Goal: Task Accomplishment & Management: Manage account settings

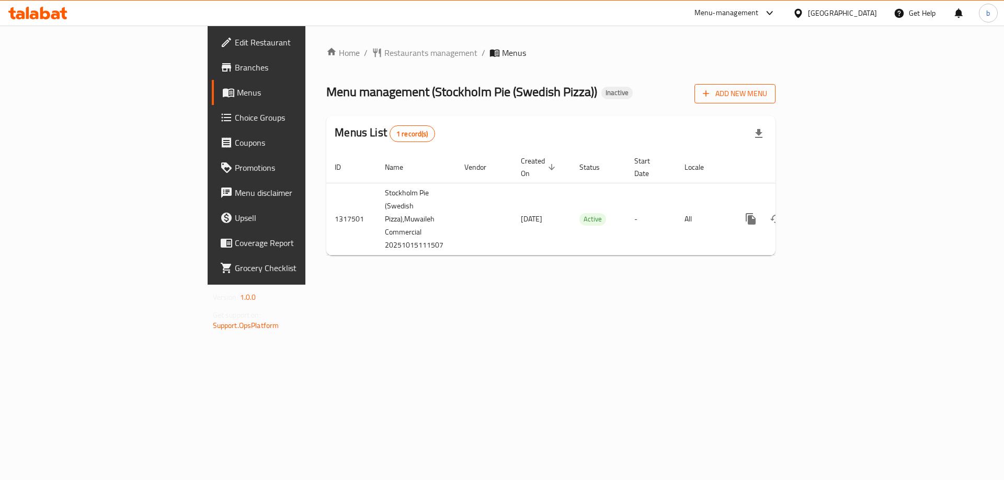
click at [767, 96] on span "Add New Menu" at bounding box center [735, 93] width 64 height 13
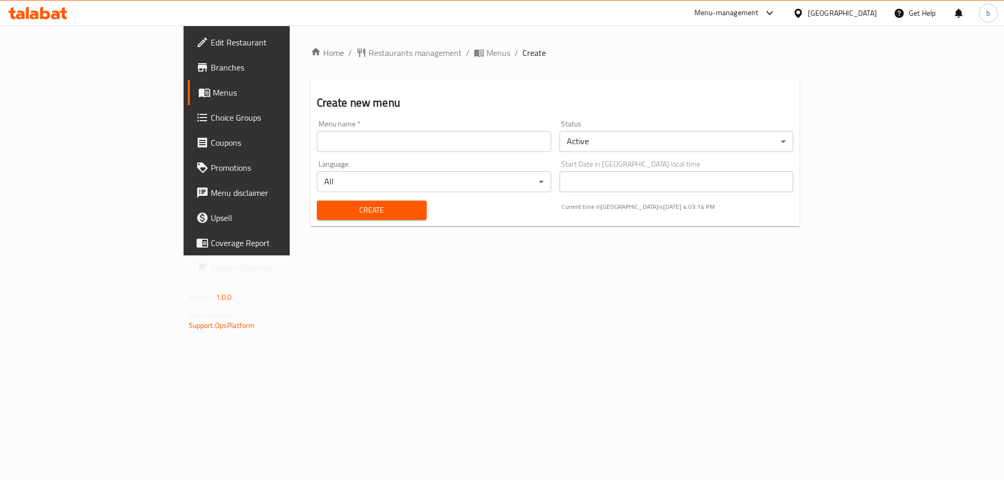
drag, startPoint x: 283, startPoint y: 146, endPoint x: 292, endPoint y: 141, distance: 10.3
click at [317, 146] on input "text" at bounding box center [434, 141] width 234 height 21
type input "[DATE]"
click at [317, 201] on button "Create" at bounding box center [372, 210] width 110 height 19
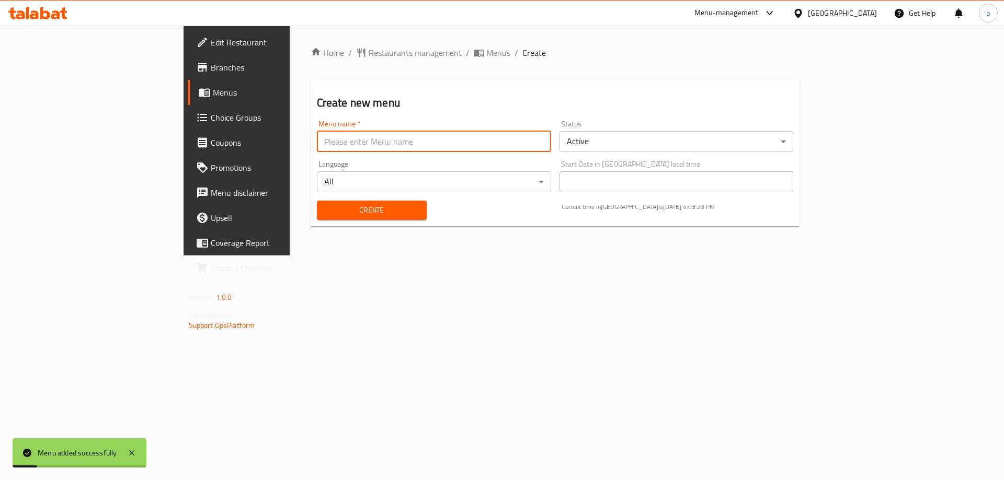
click at [188, 102] on link "Menus" at bounding box center [270, 92] width 164 height 25
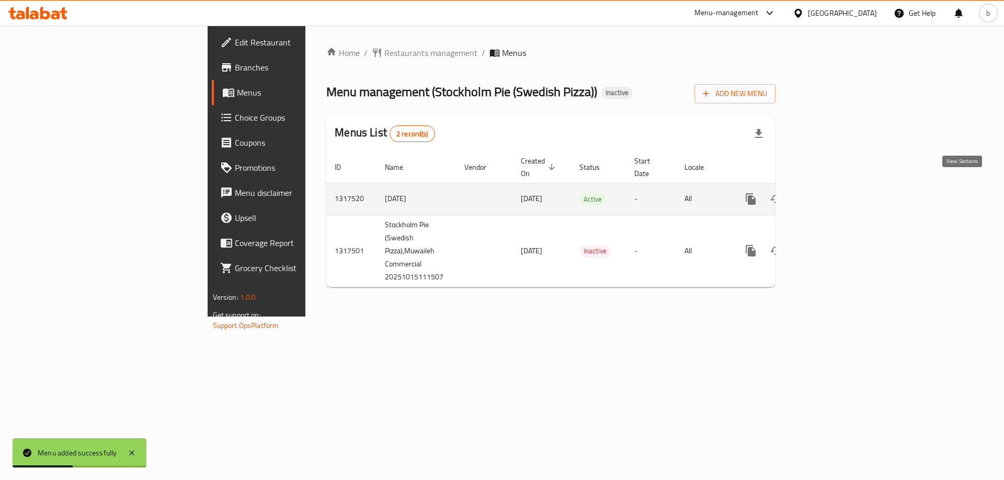
click at [832, 193] on icon "enhanced table" at bounding box center [826, 199] width 13 height 13
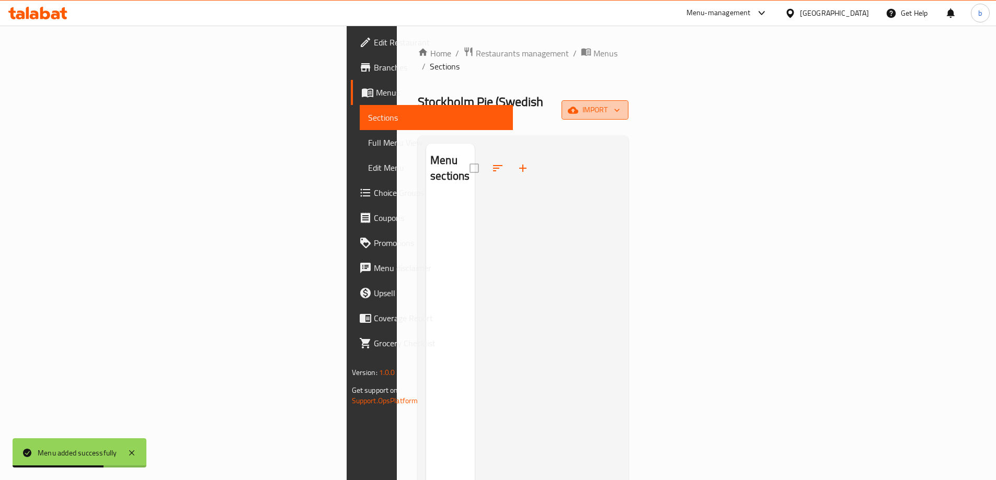
click at [620, 104] on span "import" at bounding box center [595, 110] width 50 height 13
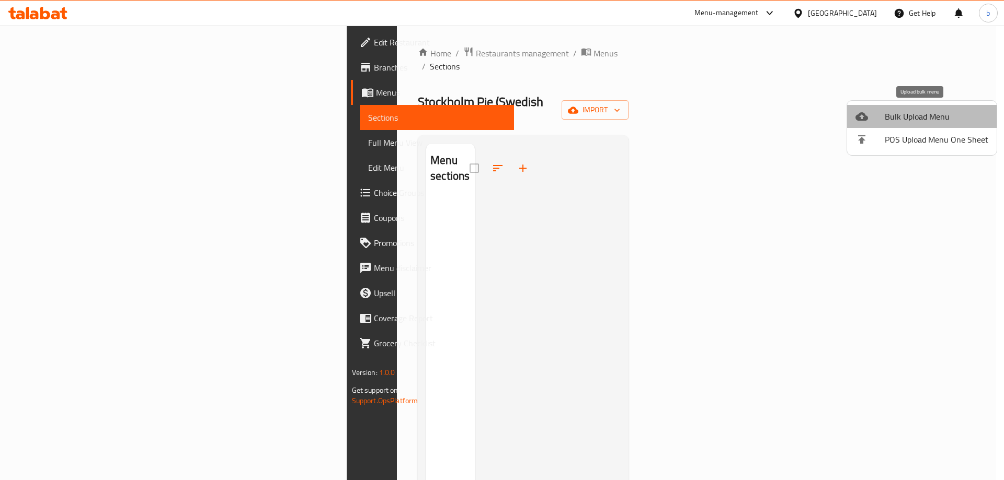
click at [948, 114] on span "Bulk Upload Menu" at bounding box center [937, 116] width 104 height 13
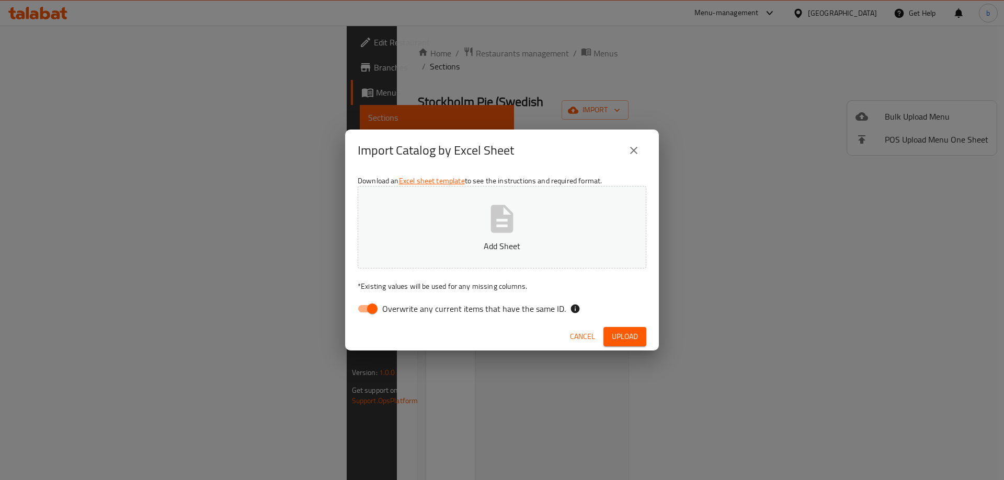
click at [365, 316] on input "Overwrite any current items that have the same ID." at bounding box center [372, 309] width 60 height 20
checkbox input "false"
click at [422, 254] on button "Add Sheet" at bounding box center [502, 227] width 289 height 83
click at [635, 348] on div "Cancel Upload" at bounding box center [502, 337] width 314 height 28
click at [632, 339] on span "Upload" at bounding box center [625, 336] width 26 height 13
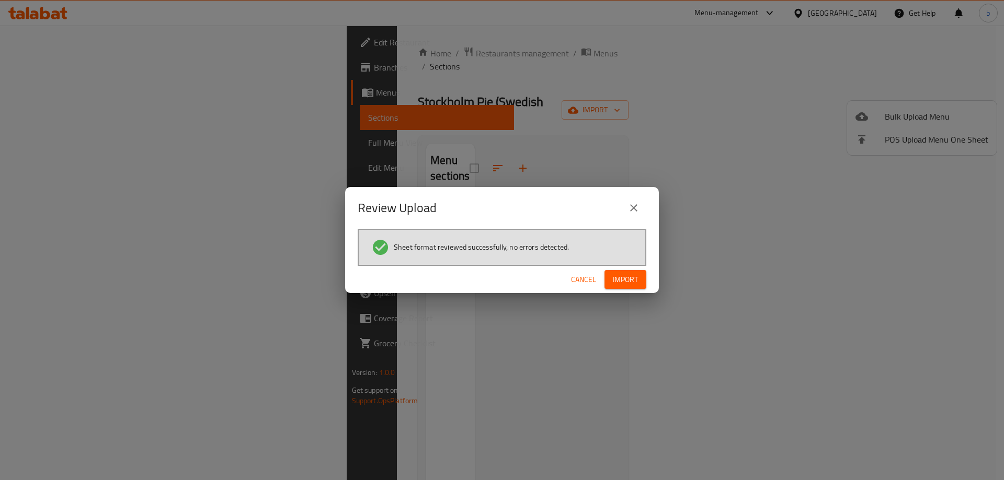
click at [632, 283] on span "Import" at bounding box center [625, 279] width 25 height 13
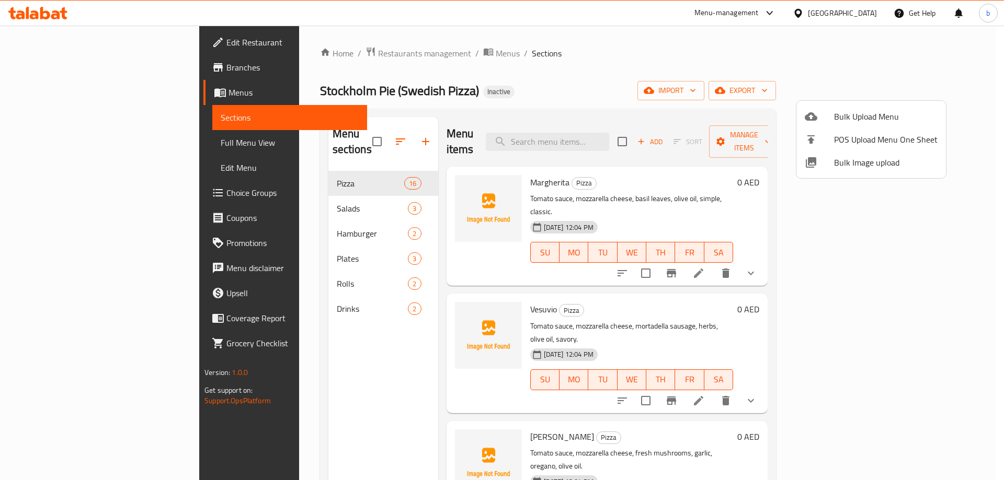
click at [78, 149] on div at bounding box center [502, 240] width 1004 height 480
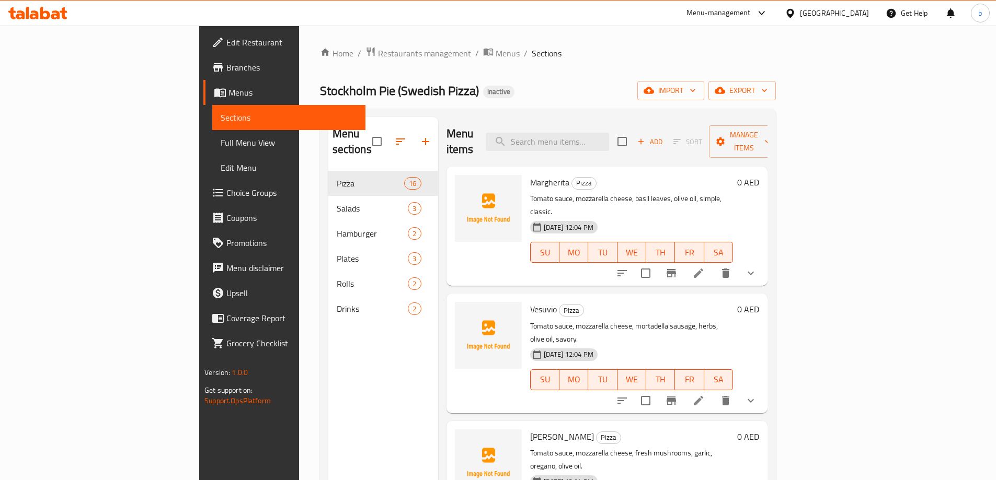
click at [221, 142] on span "Full Menu View" at bounding box center [289, 142] width 136 height 13
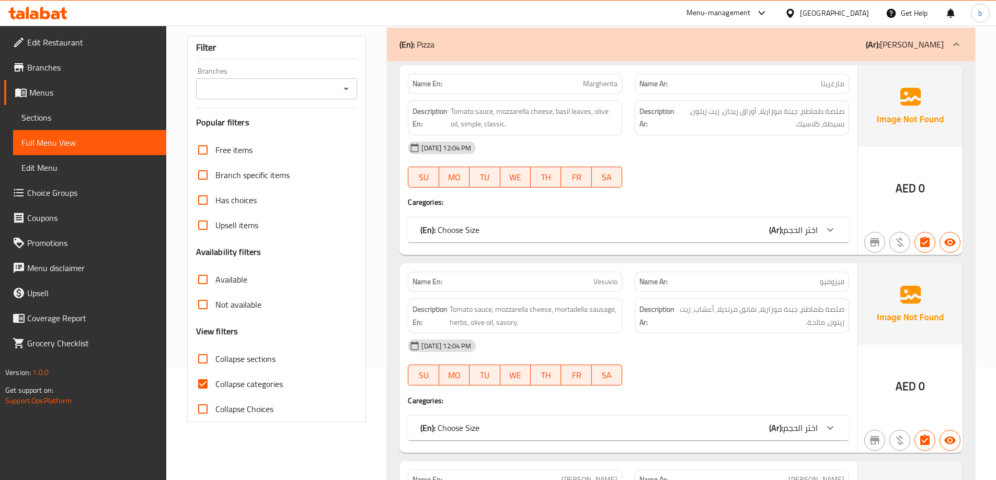
scroll to position [157, 0]
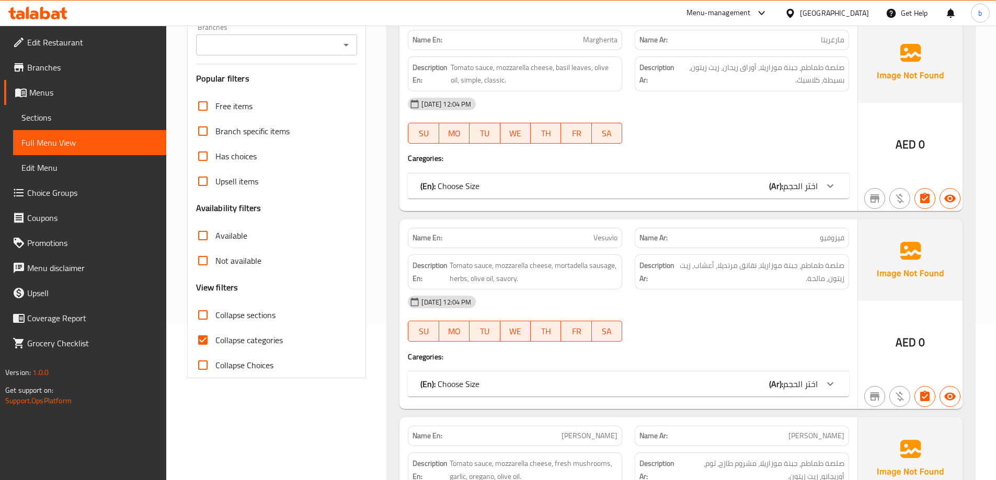
click at [204, 340] on input "Collapse categories" at bounding box center [202, 340] width 25 height 25
checkbox input "false"
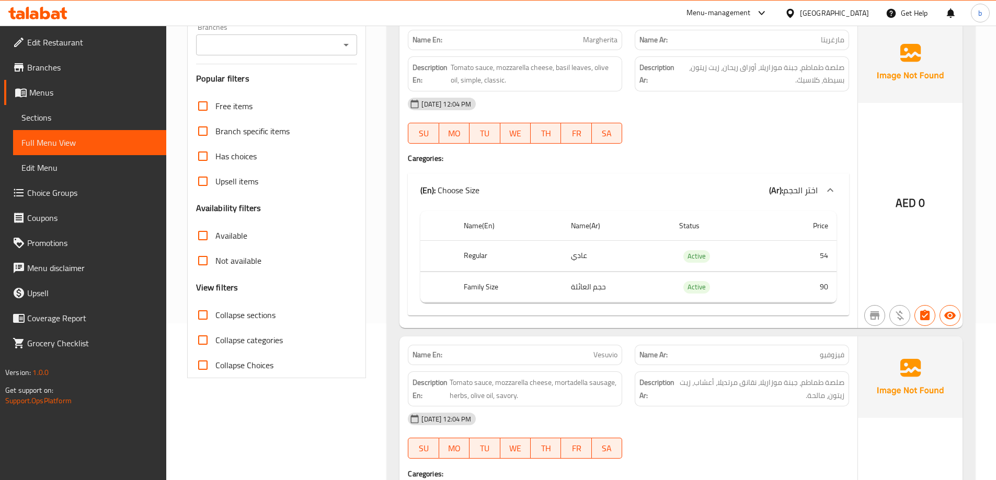
click at [78, 96] on span "Menus" at bounding box center [93, 92] width 129 height 13
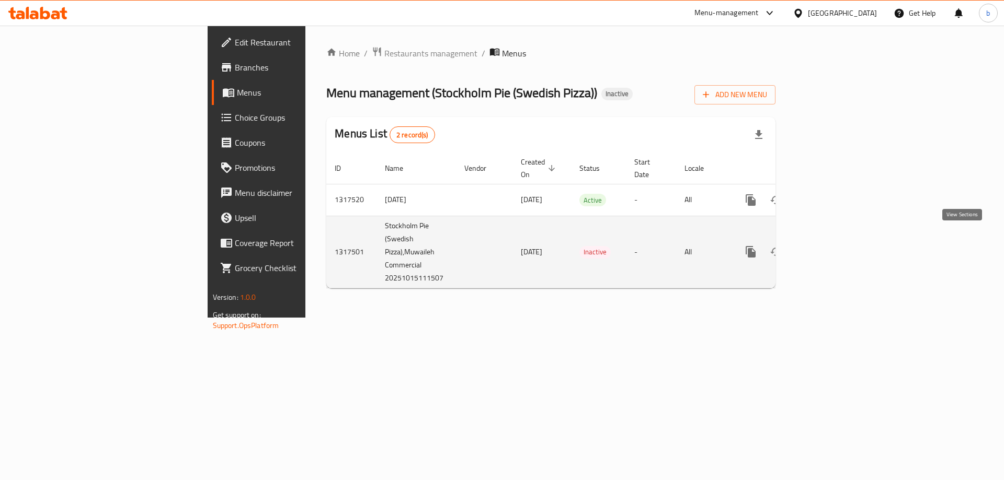
click at [832, 246] on icon "enhanced table" at bounding box center [826, 252] width 13 height 13
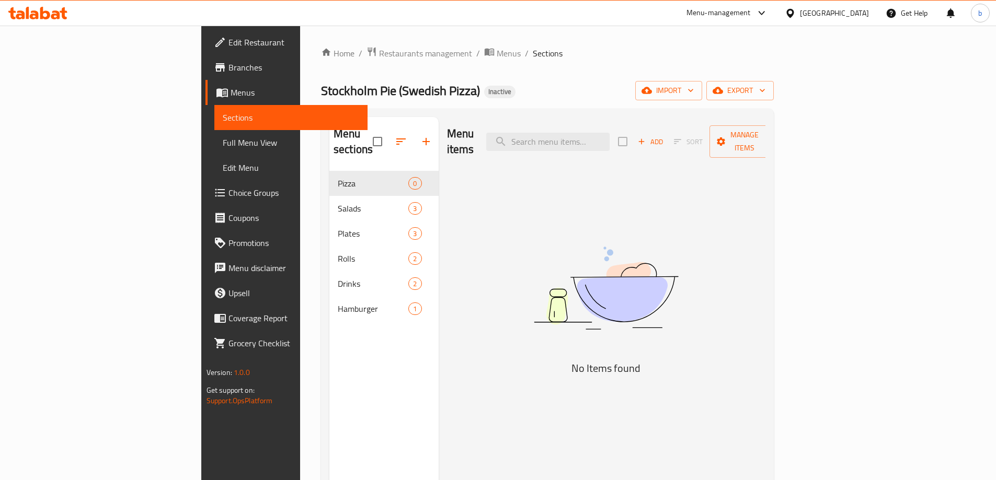
click at [231, 91] on span "Menus" at bounding box center [295, 92] width 129 height 13
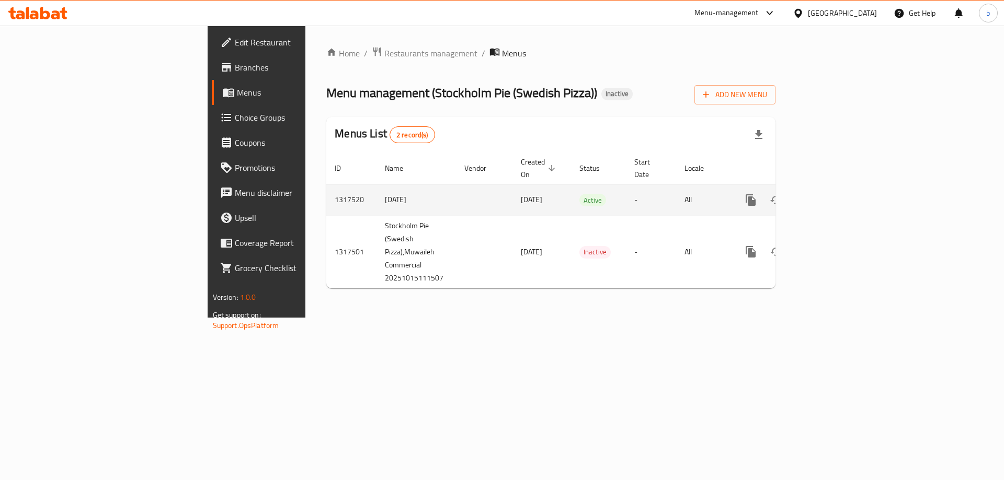
click at [832, 194] on icon "enhanced table" at bounding box center [826, 200] width 13 height 13
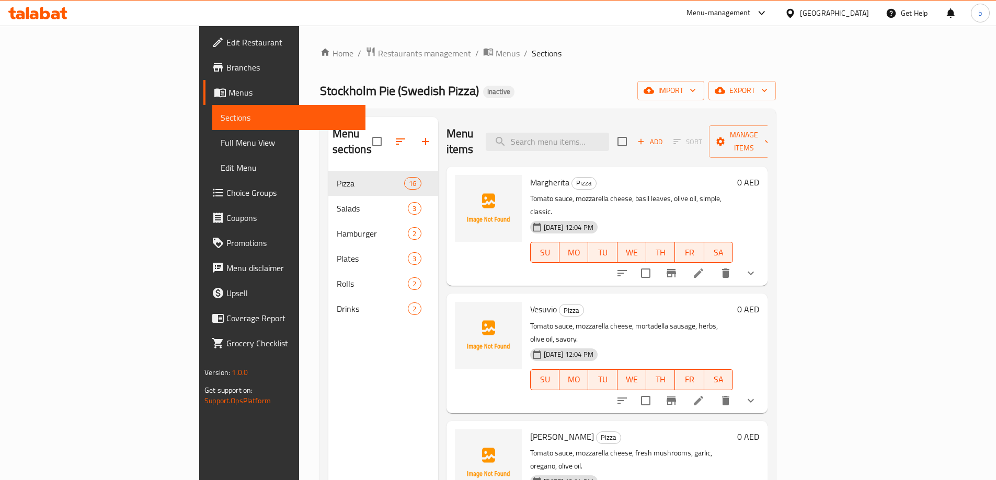
click at [221, 137] on span "Full Menu View" at bounding box center [289, 142] width 136 height 13
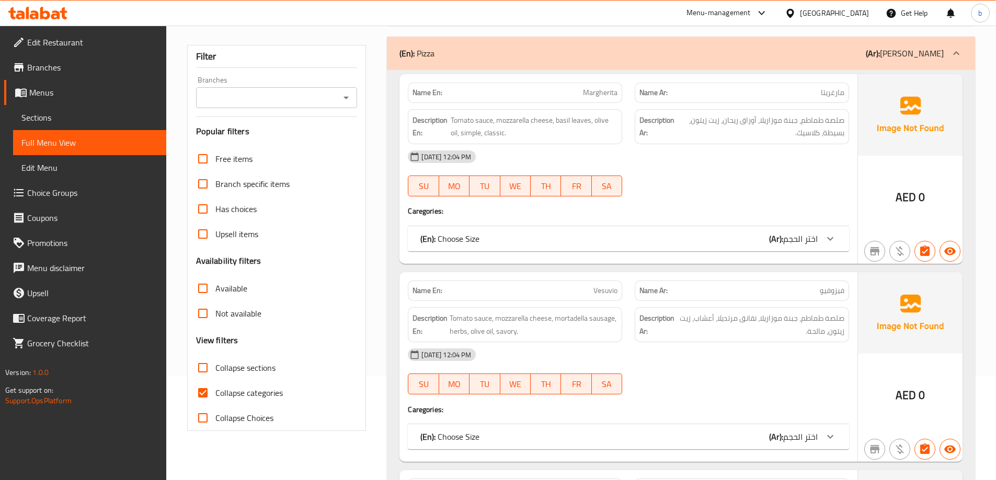
scroll to position [105, 0]
click at [206, 396] on input "Collapse categories" at bounding box center [202, 392] width 25 height 25
checkbox input "false"
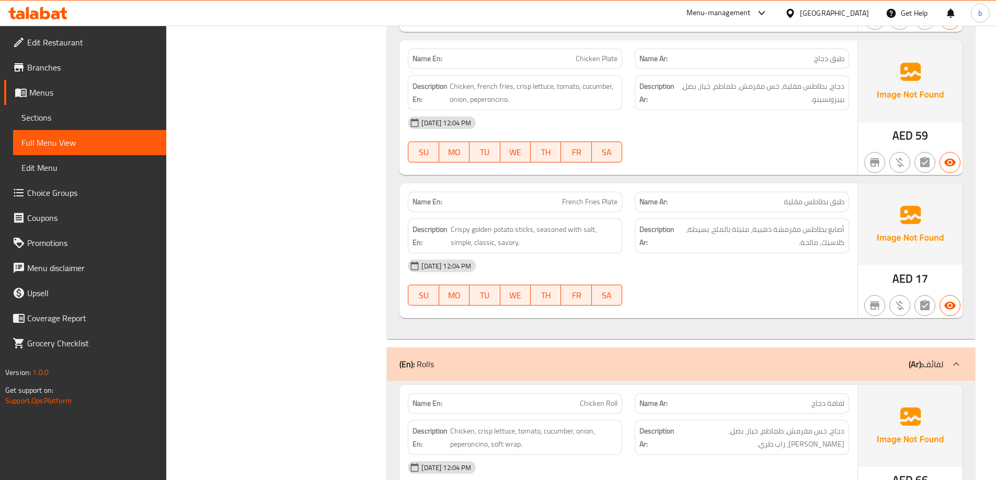
scroll to position [6482, 0]
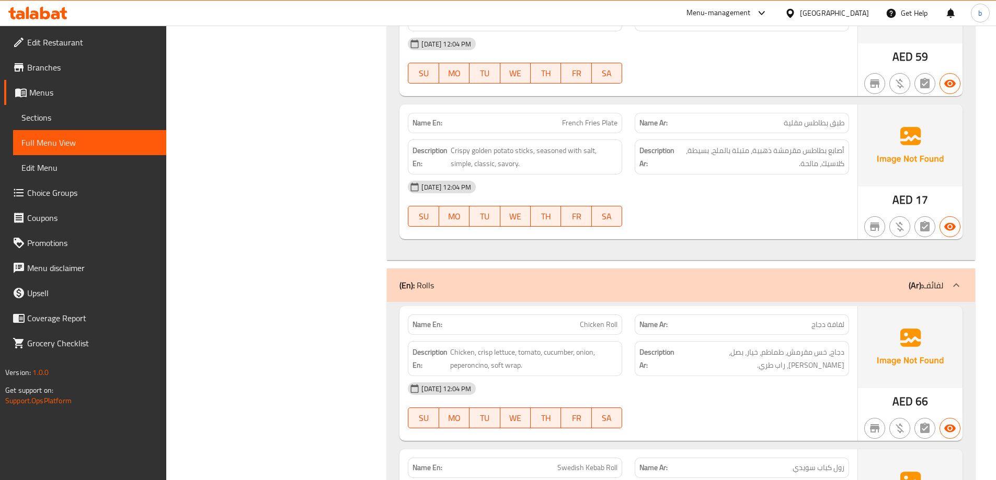
click at [830, 319] on span "لفافة دجاج" at bounding box center [827, 324] width 33 height 11
click at [833, 319] on span "لفافة دجاج" at bounding box center [827, 324] width 33 height 11
drag, startPoint x: 833, startPoint y: 314, endPoint x: 843, endPoint y: 316, distance: 9.6
click at [843, 319] on span "لفافة دجاج" at bounding box center [827, 324] width 33 height 11
click at [852, 316] on div "Name Ar: لفافة دجاج" at bounding box center [741, 324] width 227 height 33
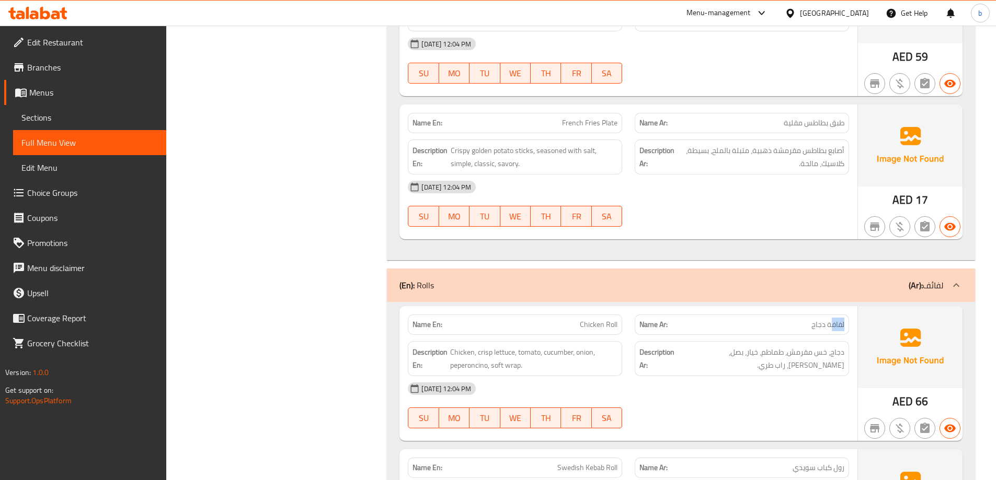
drag, startPoint x: 833, startPoint y: 309, endPoint x: 844, endPoint y: 316, distance: 12.9
click at [844, 319] on span "لفافة دجاج" at bounding box center [827, 324] width 33 height 11
copy span "لفاف"
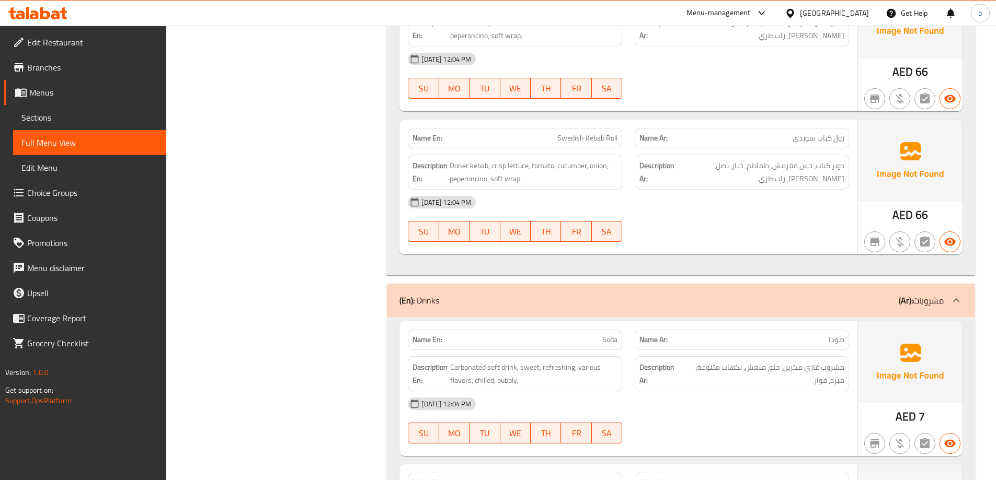
scroll to position [6647, 0]
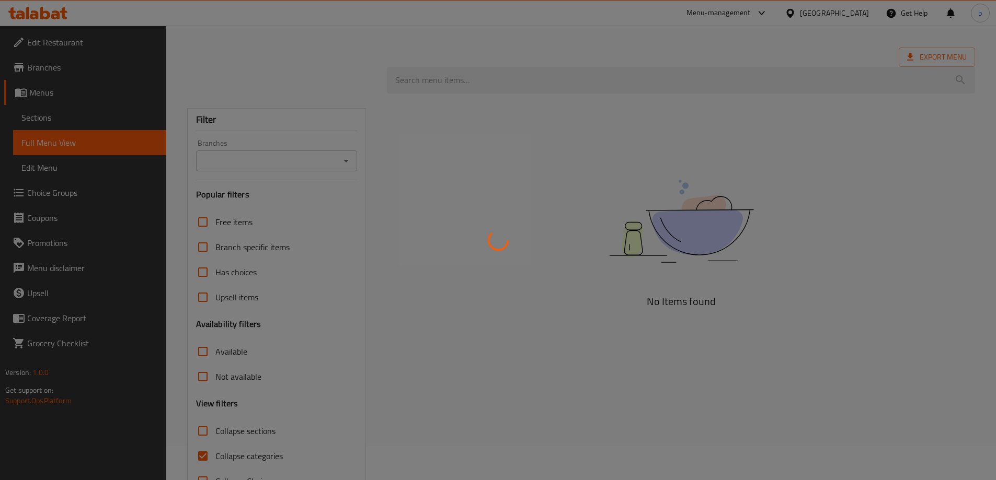
scroll to position [52, 0]
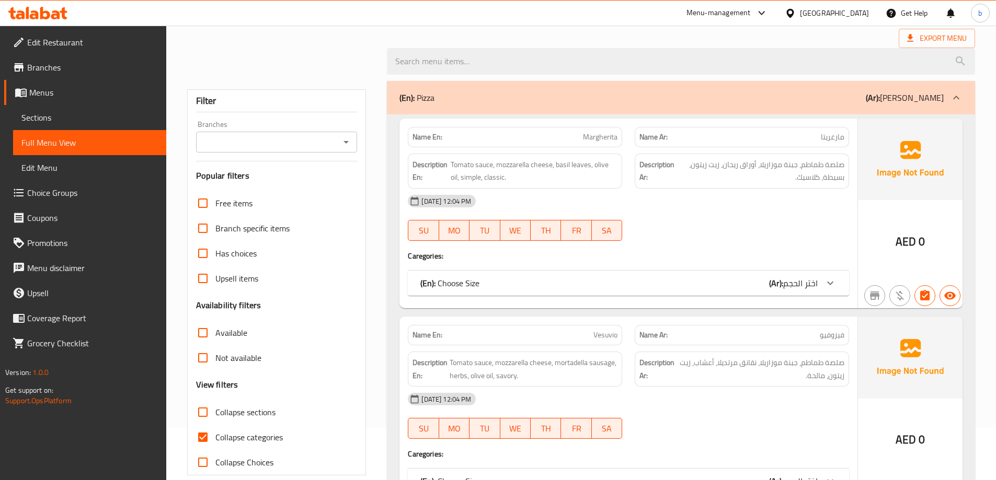
click at [63, 116] on span "Sections" at bounding box center [89, 117] width 136 height 13
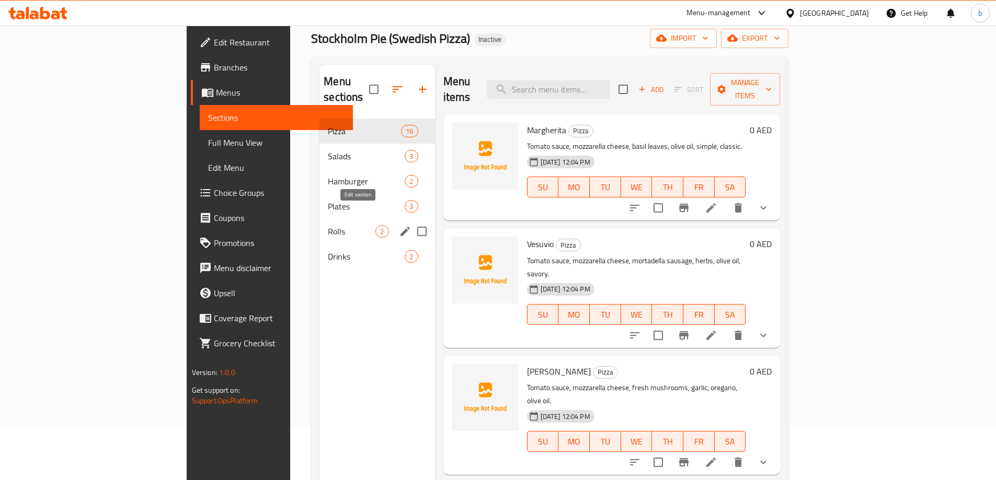
click at [399, 225] on icon "edit" at bounding box center [405, 231] width 13 height 13
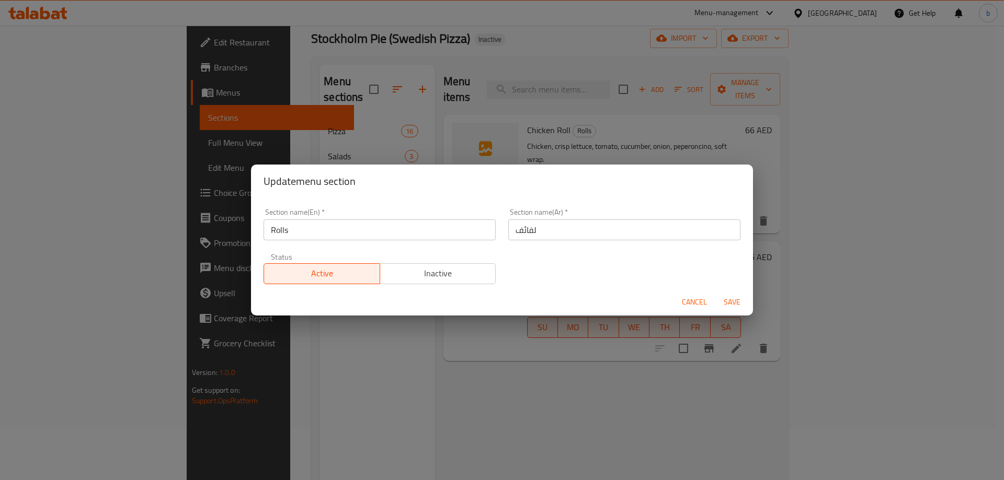
click at [576, 223] on input "لفائف" at bounding box center [624, 230] width 232 height 21
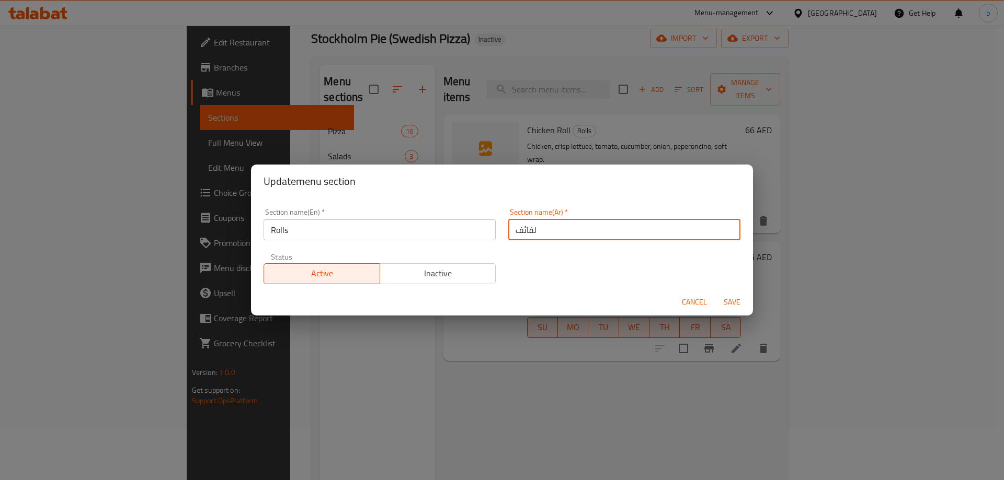
click at [576, 223] on input "لفائف" at bounding box center [624, 230] width 232 height 21
type input "v"
type input "ل"
type input "رولز"
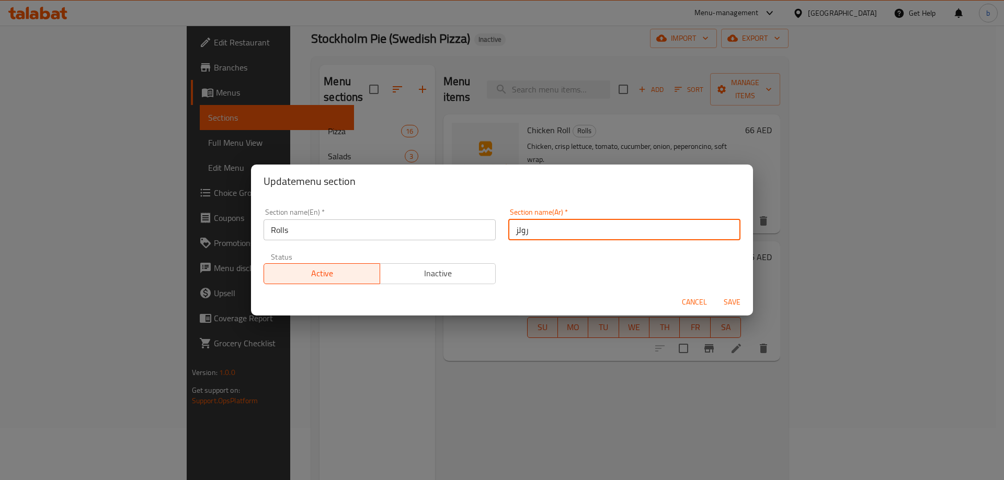
click at [738, 303] on span "Save" at bounding box center [731, 302] width 25 height 13
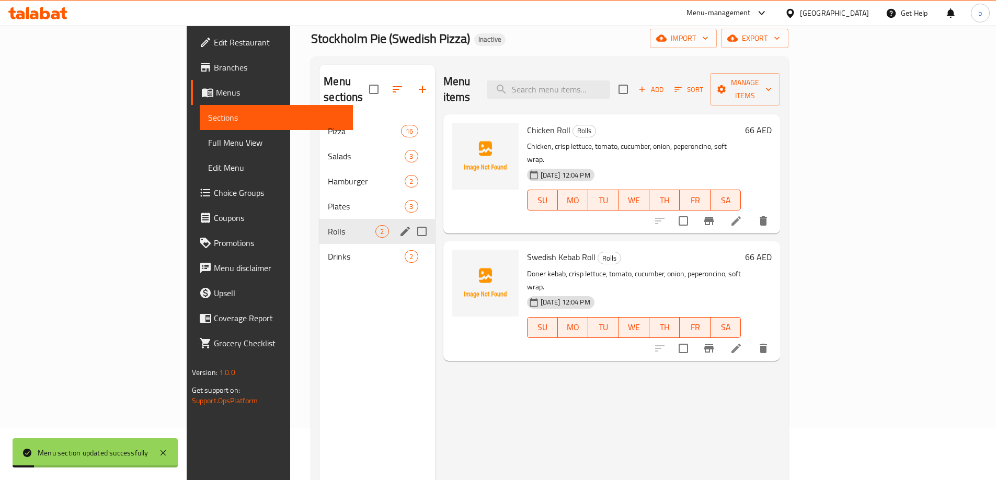
click at [776, 209] on div at bounding box center [711, 221] width 129 height 25
click at [741, 216] on icon at bounding box center [735, 220] width 9 height 9
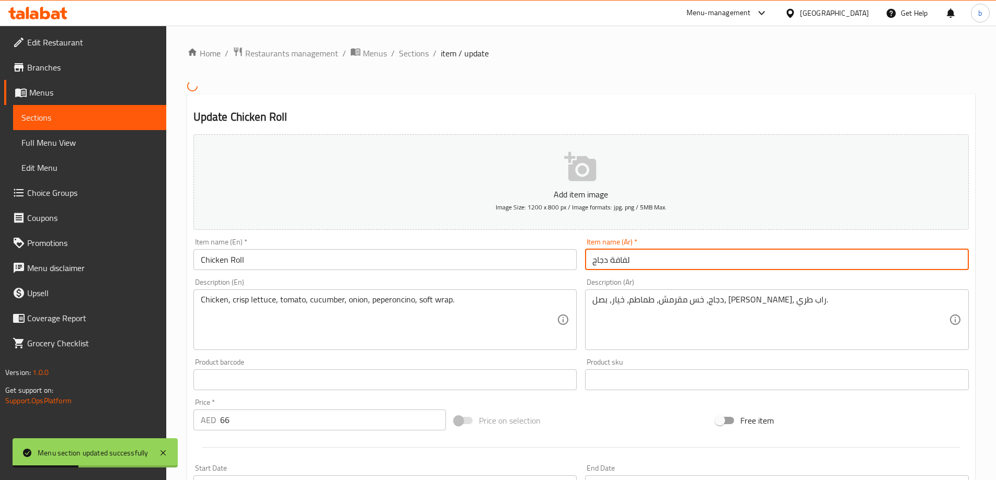
drag, startPoint x: 610, startPoint y: 259, endPoint x: 673, endPoint y: 269, distance: 64.0
click at [673, 269] on input "لفافة دجاج" at bounding box center [777, 259] width 384 height 21
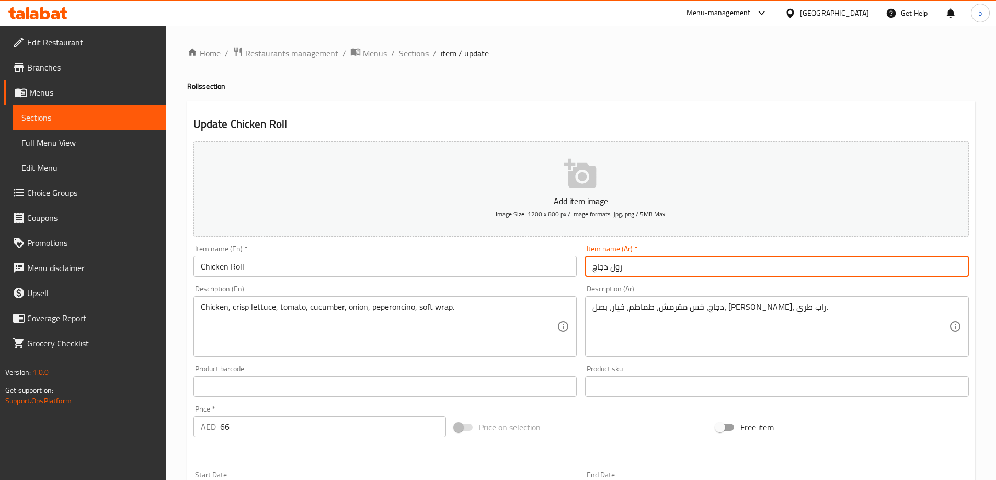
scroll to position [258, 0]
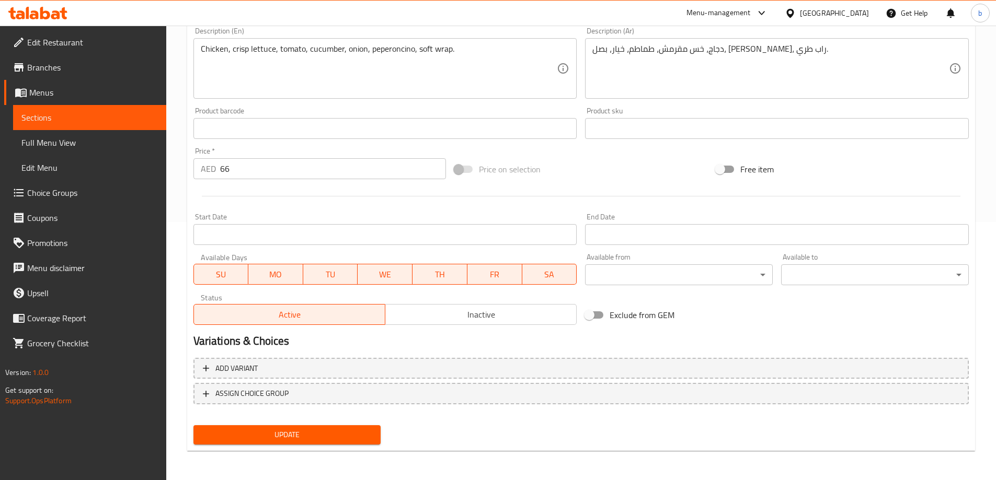
type input "رول دجاج"
click at [324, 434] on span "Update" at bounding box center [287, 435] width 171 height 13
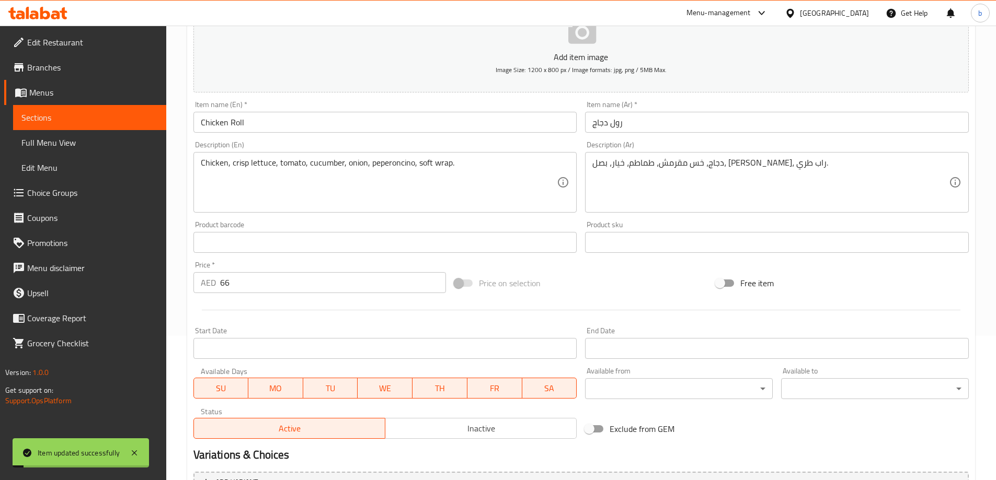
scroll to position [0, 0]
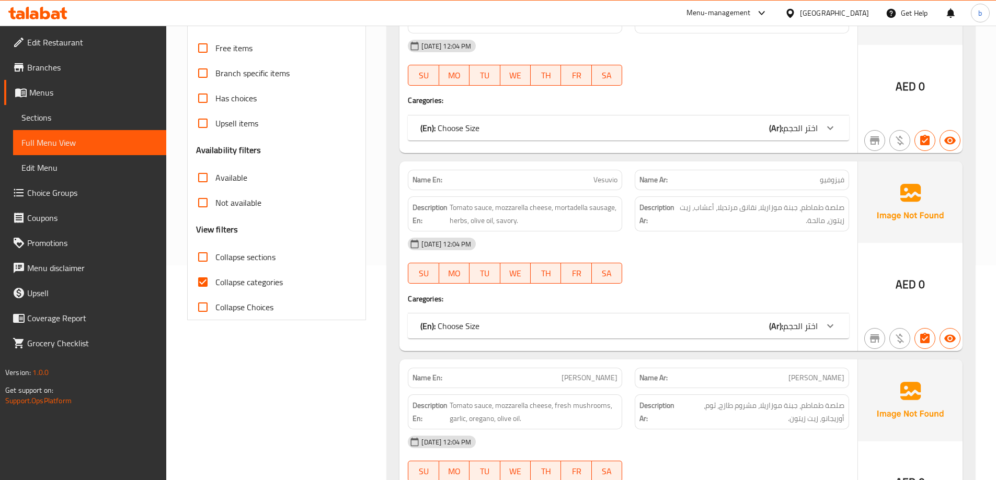
scroll to position [261, 0]
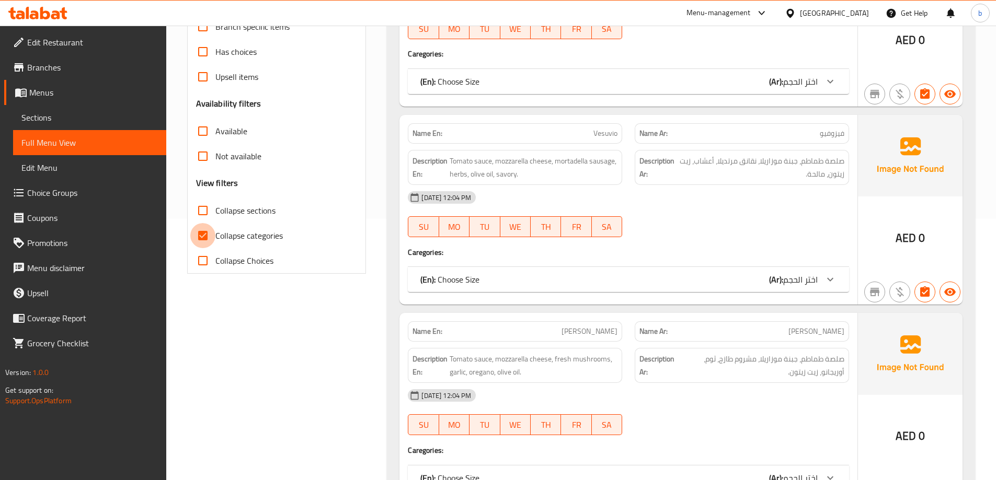
click at [204, 234] on input "Collapse categories" at bounding box center [202, 235] width 25 height 25
checkbox input "false"
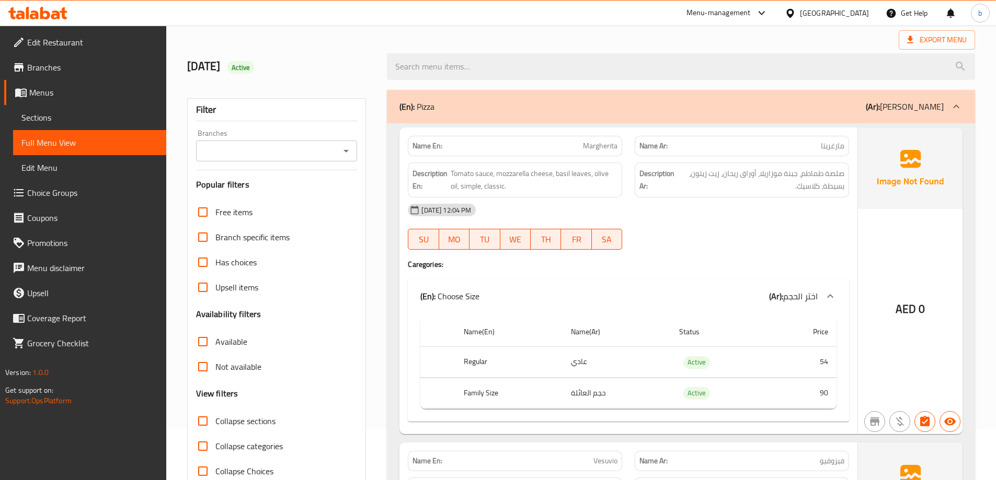
scroll to position [0, 0]
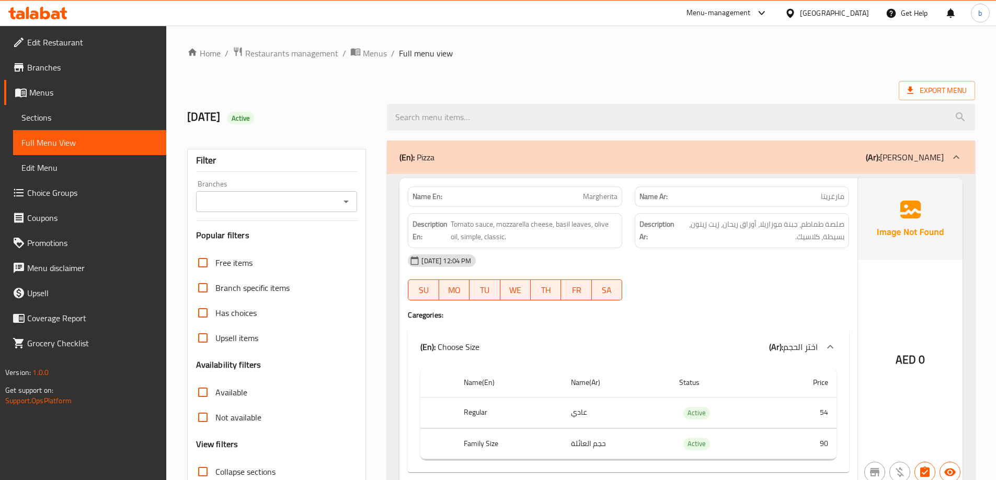
click at [606, 193] on span "Margherita" at bounding box center [600, 196] width 35 height 11
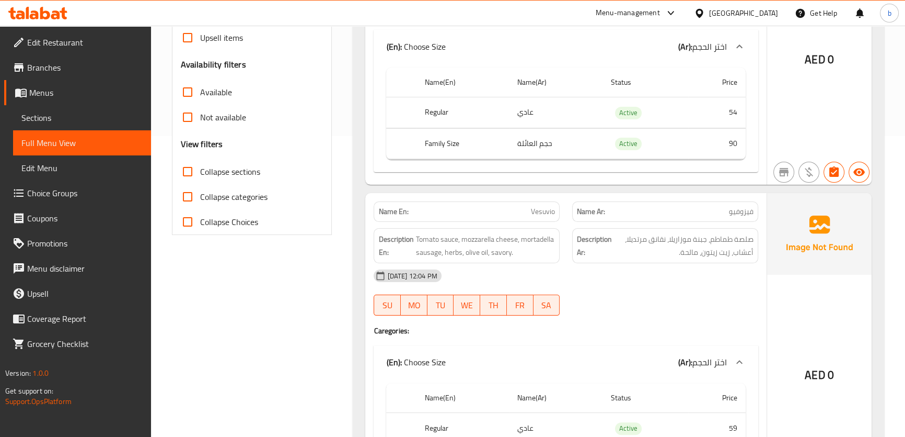
scroll to position [304, 0]
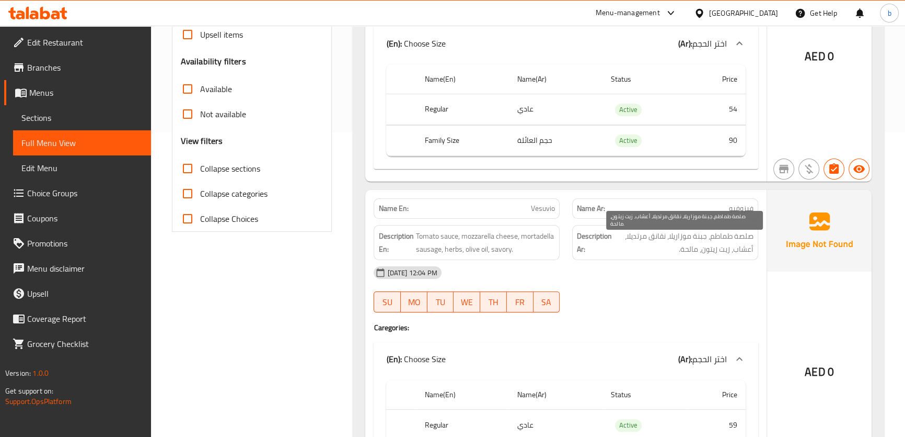
click at [653, 232] on span "صلصة طماطم، جبنة موزاريلا، نقانق مرتديلا، أعشاب، زيت زيتون، مالحة." at bounding box center [684, 242] width 140 height 26
click at [653, 231] on span "صلصة طماطم، جبنة موزاريلا، نقانق مرتديلا، أعشاب، زيت زيتون، مالحة." at bounding box center [684, 242] width 140 height 26
click at [657, 240] on span "صلصة طماطم، جبنة موزاريلا، نقانق مرتديلا، أعشاب، زيت زيتون، مالحة." at bounding box center [684, 242] width 140 height 26
copy span "نقانق"
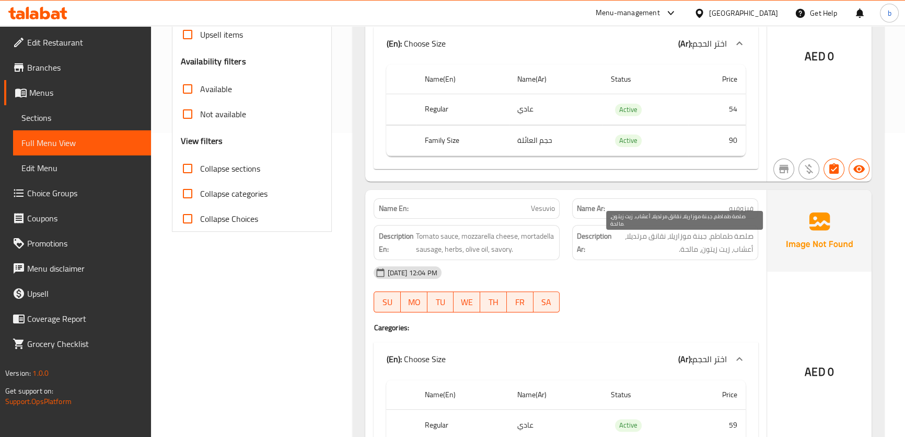
click at [642, 234] on span "صلصة طماطم، جبنة موزاريلا، نقانق مرتديلا، أعشاب، زيت زيتون، مالحة." at bounding box center [684, 242] width 140 height 26
copy span "مرتديلا"
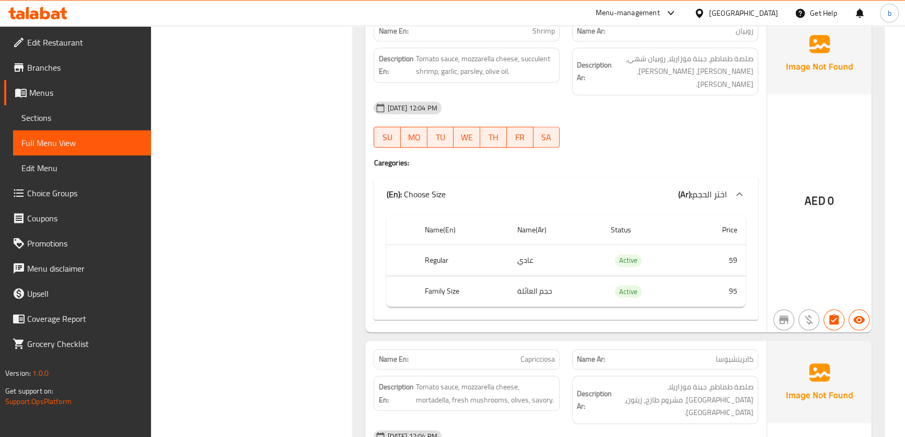
scroll to position [1064, 0]
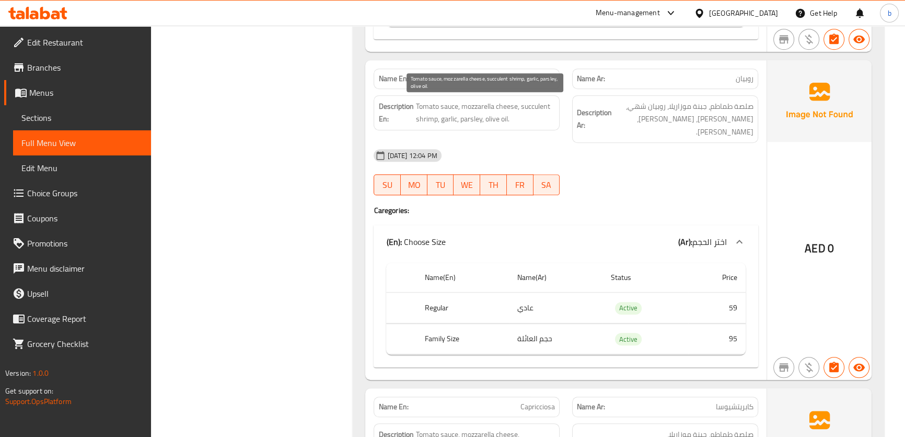
click at [539, 104] on span "Tomato sauce, mozzarella cheese, succulent shrimp, garlic, parsley, olive oil." at bounding box center [486, 113] width 140 height 26
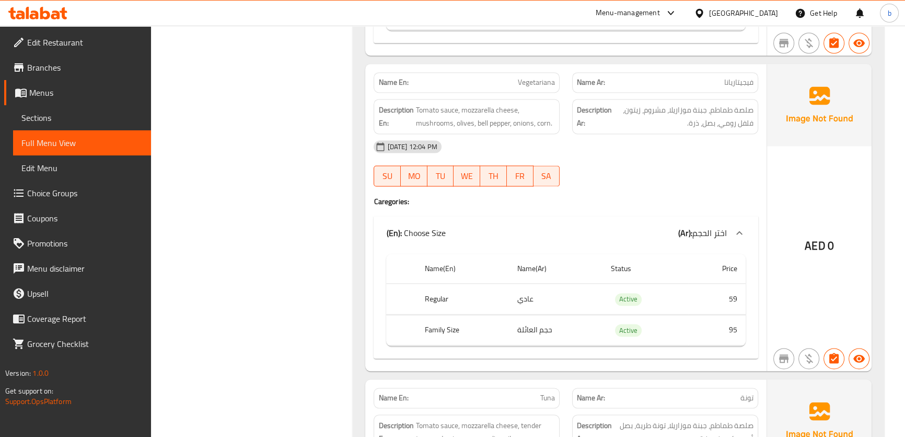
scroll to position [2015, 0]
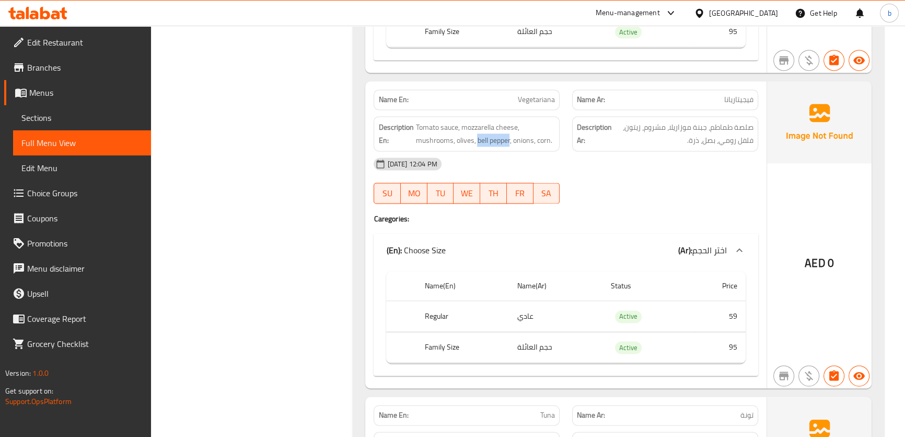
drag, startPoint x: 478, startPoint y: 113, endPoint x: 510, endPoint y: 122, distance: 32.7
click at [510, 122] on div "Description En: Tomato sauce, mozzarella cheese, mushrooms, olives, bell pepper…" at bounding box center [467, 133] width 186 height 35
copy span "bell pepper"
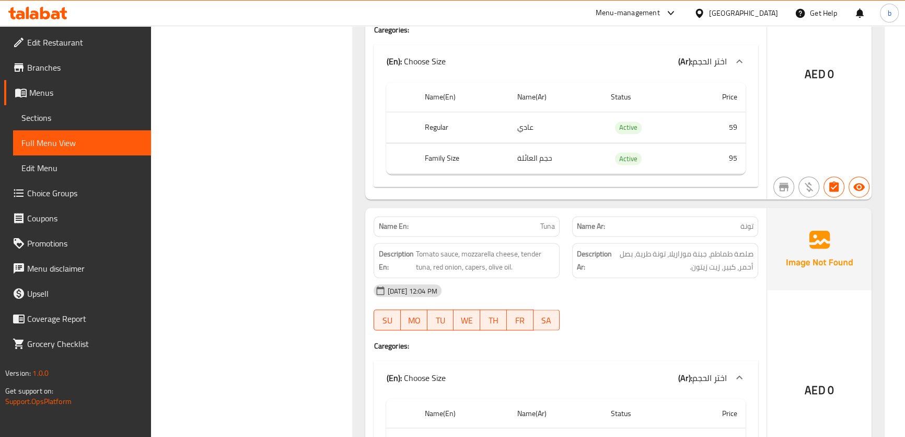
scroll to position [2253, 0]
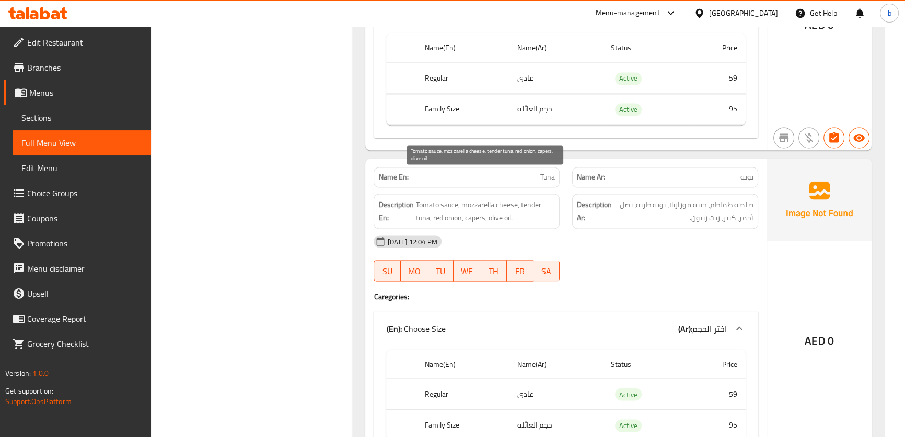
click at [479, 198] on span "Tomato sauce, mozzarella cheese, tender tuna, red onion, capers, olive oil." at bounding box center [486, 211] width 140 height 26
copy span "capers"
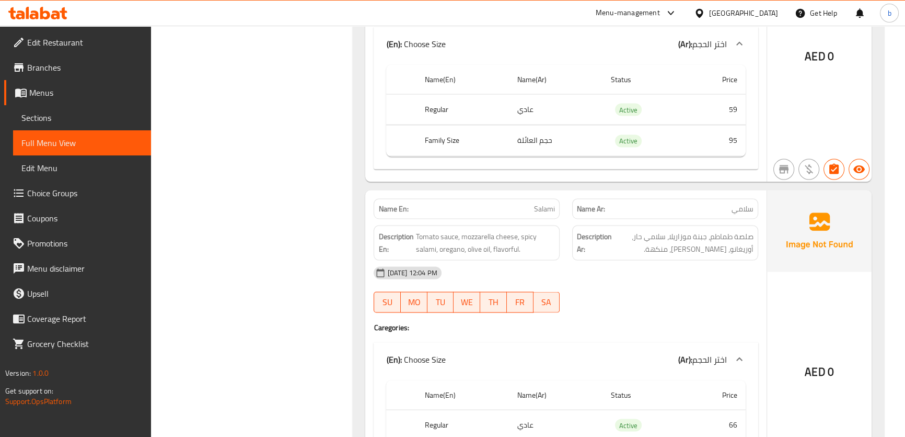
scroll to position [2538, 0]
drag, startPoint x: 494, startPoint y: 221, endPoint x: 519, endPoint y: 225, distance: 24.9
click at [519, 229] on span "Tomato sauce, mozzarella cheese, spicy salami, oregano, olive oil, flavorful." at bounding box center [486, 242] width 140 height 26
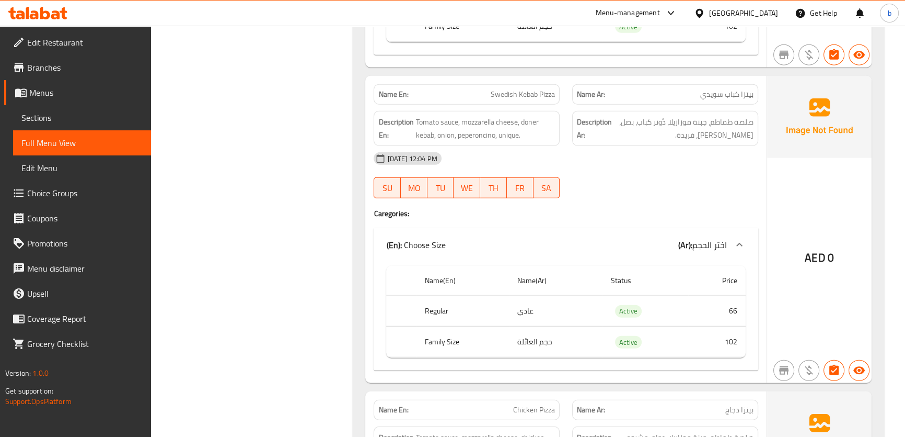
scroll to position [3298, 0]
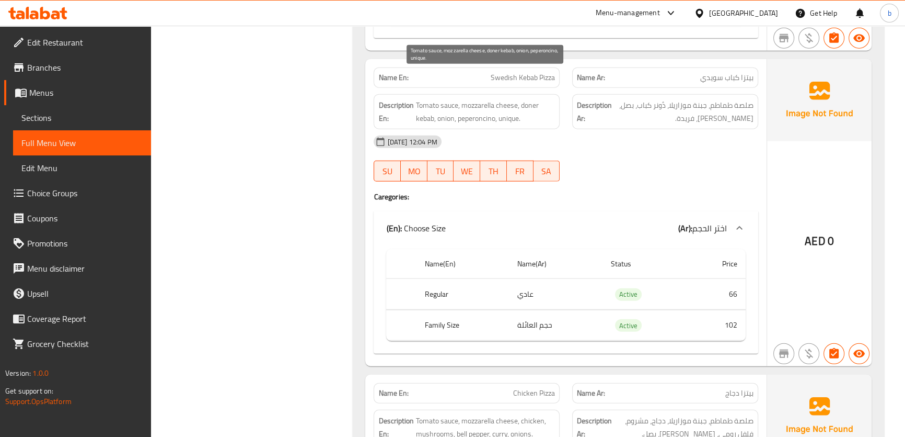
click at [481, 99] on span "Tomato sauce, mozzarella cheese, doner kebab, onion, peperoncino, unique." at bounding box center [486, 112] width 140 height 26
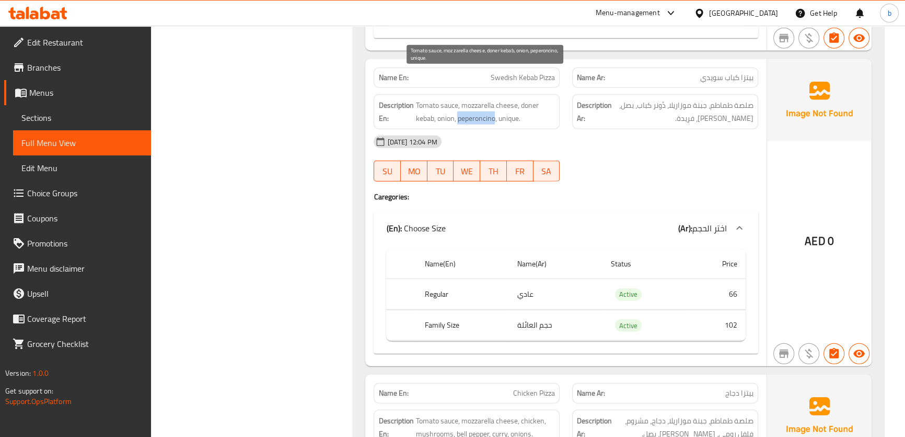
click at [481, 99] on span "Tomato sauce, mozzarella cheese, doner kebab, onion, peperoncino, unique." at bounding box center [486, 112] width 140 height 26
copy span "peperoncino"
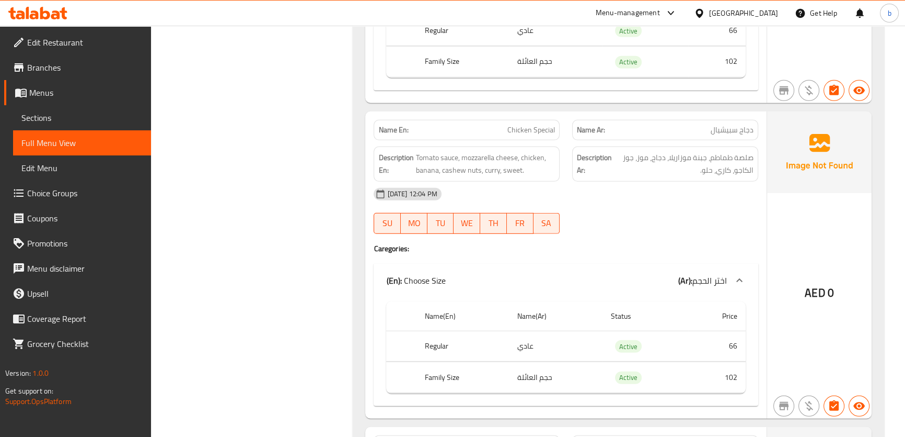
scroll to position [3869, 0]
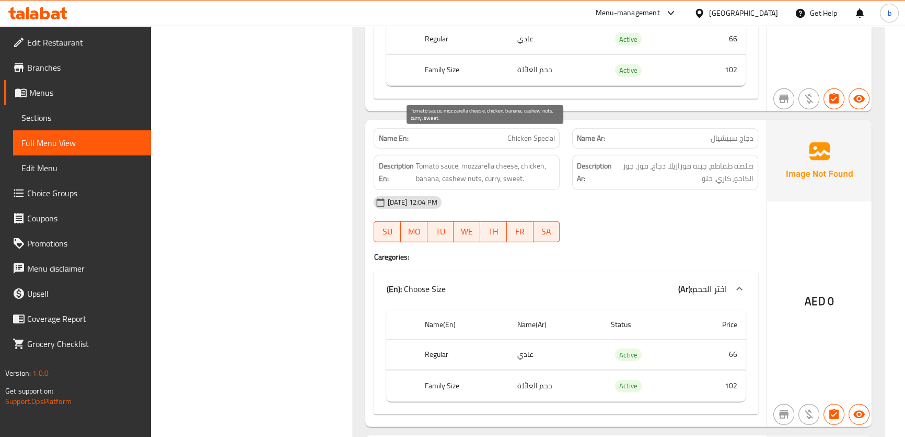
click at [475, 159] on span "Tomato sauce, mozzarella cheese, chicken, banana, cashew nuts, curry, sweet." at bounding box center [486, 172] width 140 height 26
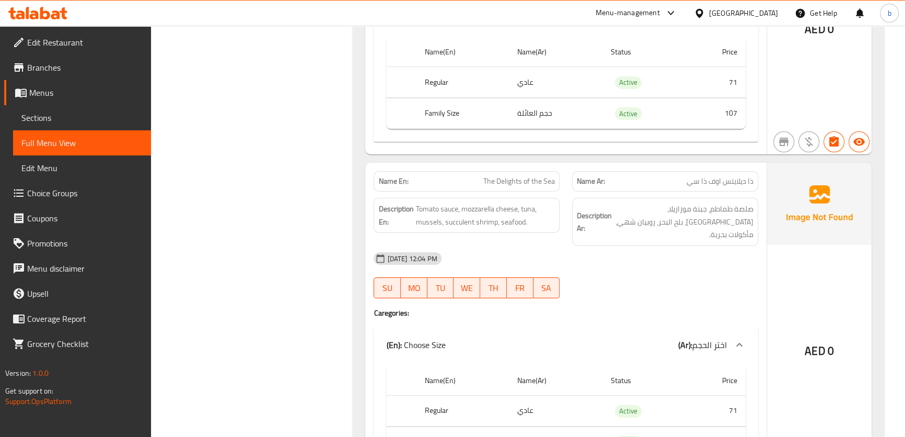
scroll to position [4819, 0]
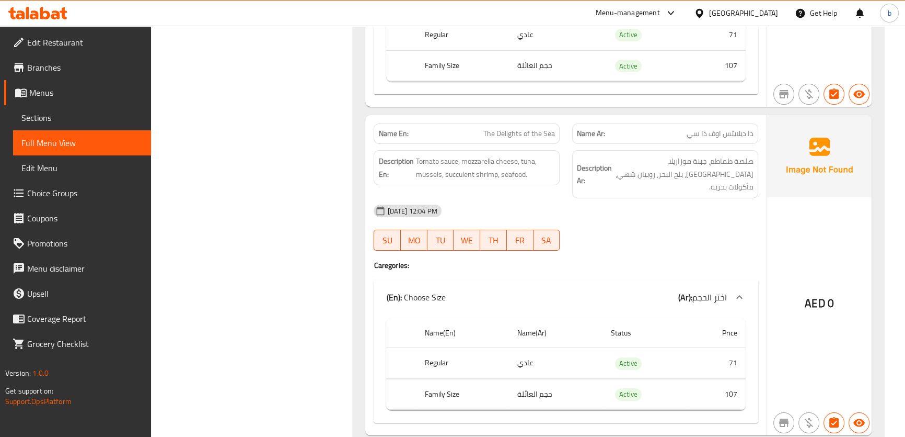
click at [835, 242] on div "AED 0" at bounding box center [819, 275] width 105 height 320
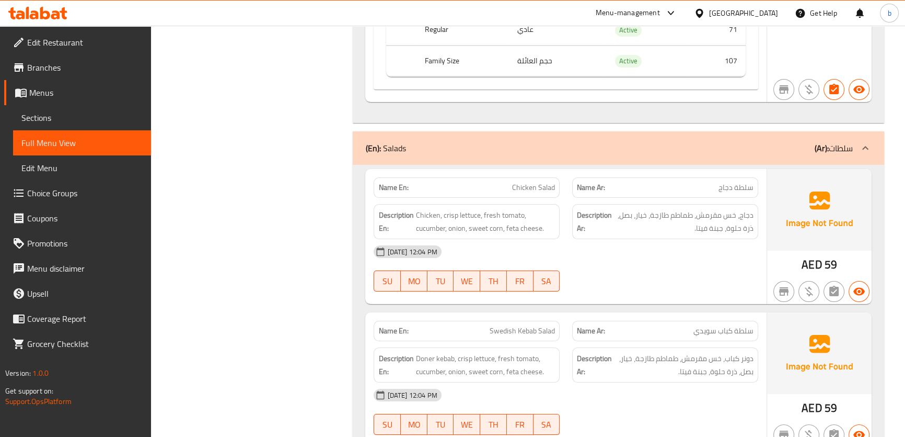
scroll to position [5247, 0]
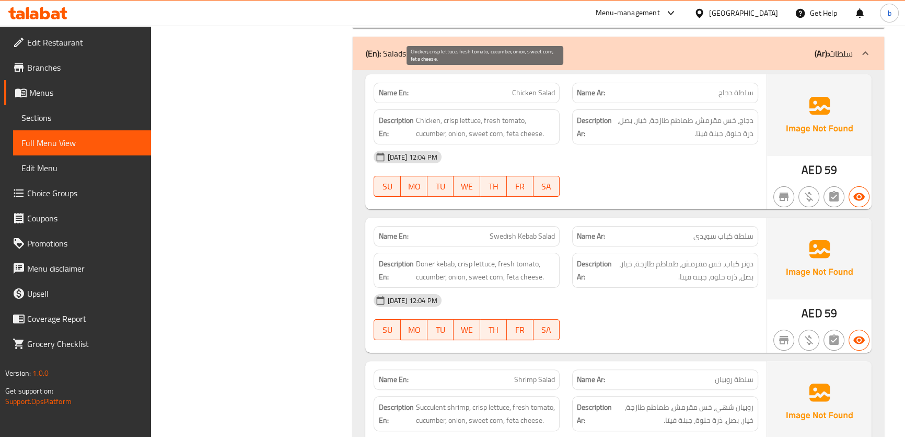
click at [446, 114] on span "Chicken, crisp lettuce, fresh tomato, cucumber, onion, sweet corn, feta cheese." at bounding box center [486, 127] width 140 height 26
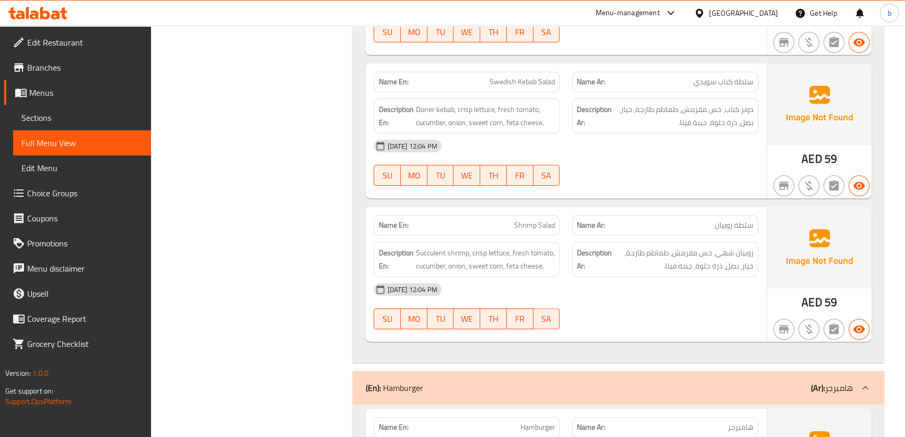
scroll to position [5437, 0]
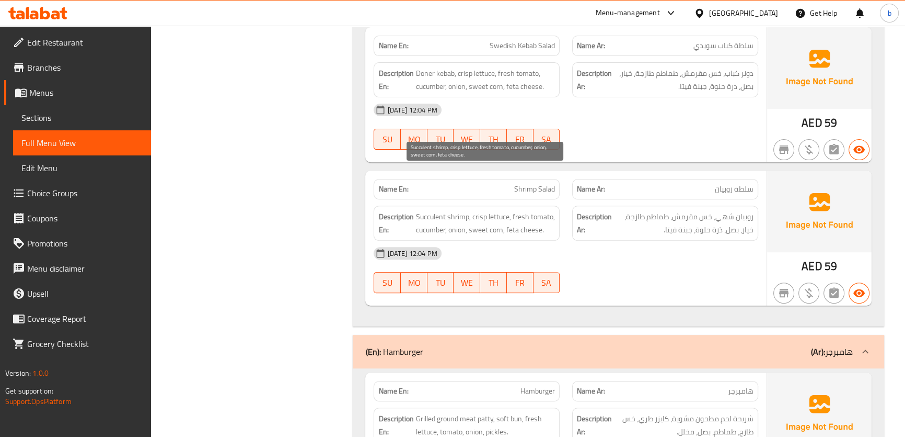
click at [425, 210] on span "Succulent shrimp, crisp lettuce, fresh tomato, cucumber, onion, sweet corn, fet…" at bounding box center [486, 223] width 140 height 26
click at [485, 210] on span "Succulent shrimp, crisp lettuce, fresh tomato, cucumber, onion, sweet corn, fet…" at bounding box center [486, 223] width 140 height 26
click at [479, 210] on span "Succulent shrimp, crisp lettuce, fresh tomato, cucumber, onion, sweet corn, fet…" at bounding box center [486, 223] width 140 height 26
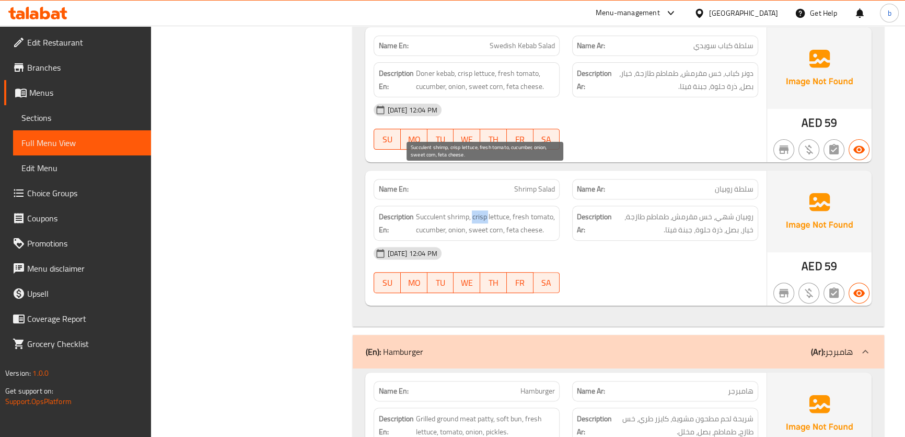
click at [479, 210] on span "Succulent shrimp, crisp lettuce, fresh tomato, cucumber, onion, sweet corn, fet…" at bounding box center [486, 223] width 140 height 26
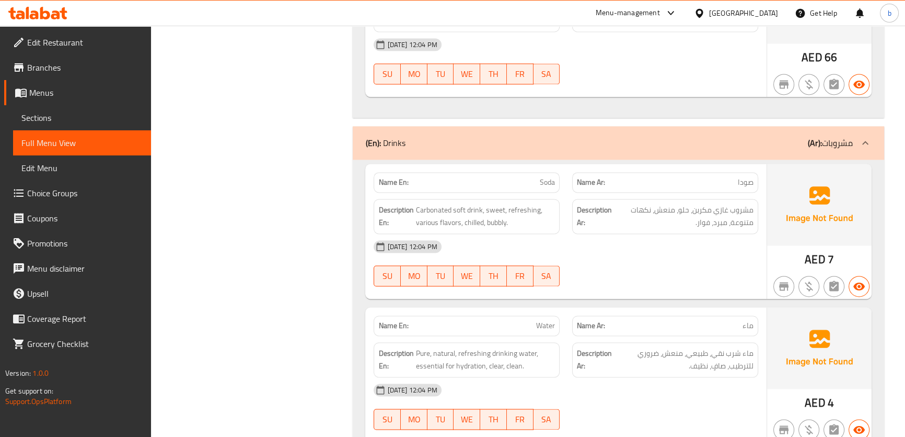
scroll to position [7011, 0]
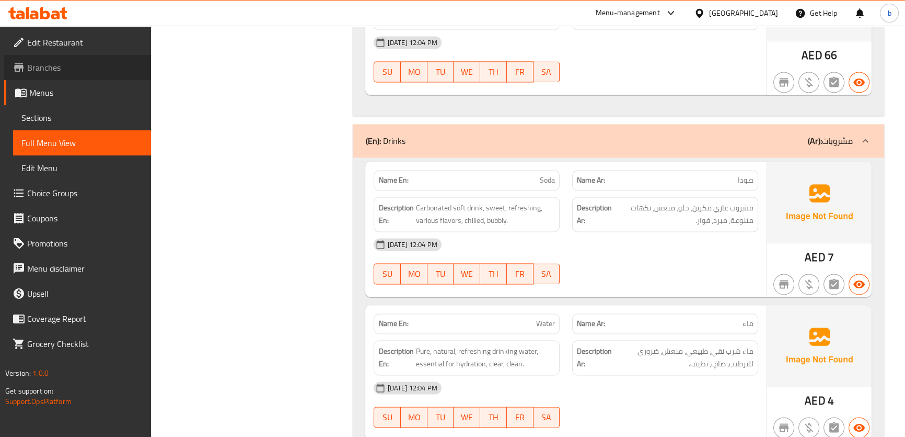
click at [45, 66] on span "Branches" at bounding box center [85, 67] width 116 height 13
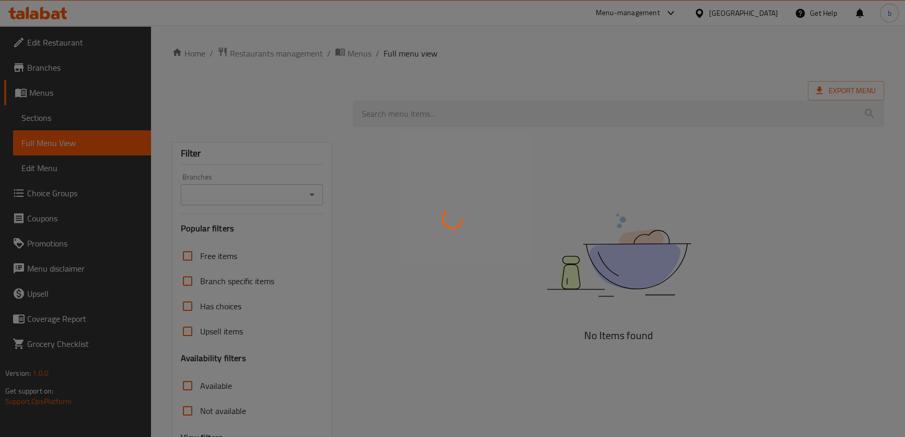
click at [444, 139] on div at bounding box center [452, 218] width 905 height 437
click at [445, 139] on div at bounding box center [452, 218] width 905 height 437
